Goal: Check status

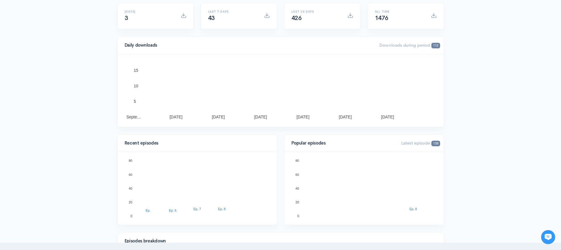
scroll to position [73, 0]
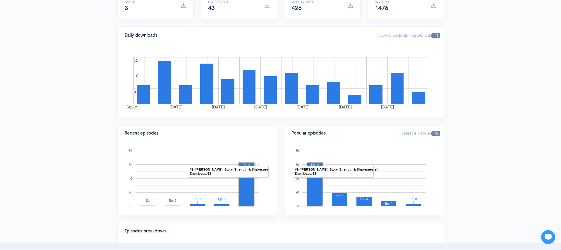
click at [245, 194] on rect "A chart." at bounding box center [246, 183] width 15 height 43
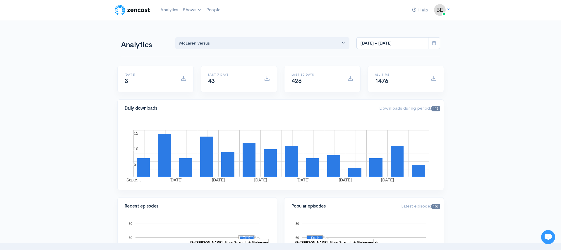
scroll to position [-2, 0]
click at [418, 44] on input "[DATE] - [DATE]" at bounding box center [392, 43] width 72 height 12
click at [373, 90] on li "Last 30 days" at bounding box center [377, 91] width 41 height 9
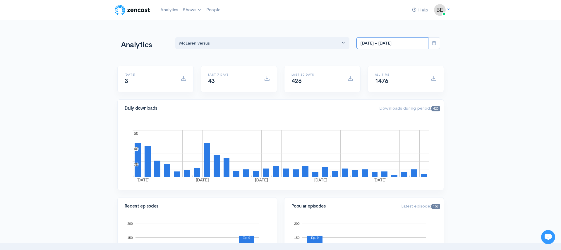
click at [380, 43] on input "[DATE] - [DATE]" at bounding box center [392, 43] width 72 height 12
click at [377, 101] on li "This month" at bounding box center [377, 101] width 41 height 9
type input "[DATE] - [DATE]"
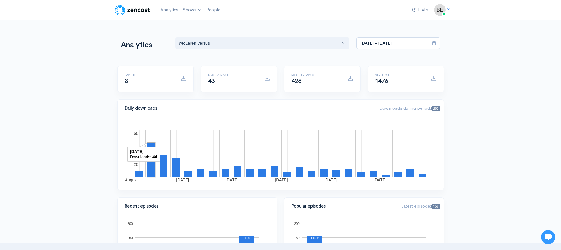
click at [149, 165] on rect "A chart." at bounding box center [151, 159] width 8 height 34
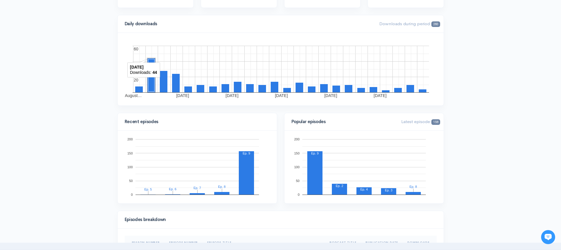
scroll to position [90, 0]
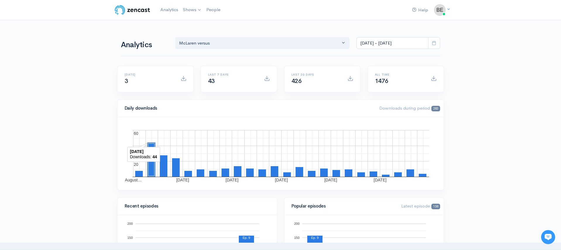
scroll to position [0, 0]
